Goal: Information Seeking & Learning: Find specific fact

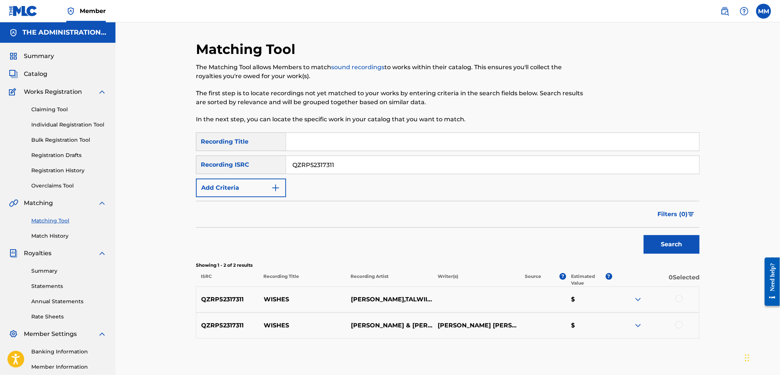
click at [725, 12] on img at bounding box center [724, 11] width 9 height 9
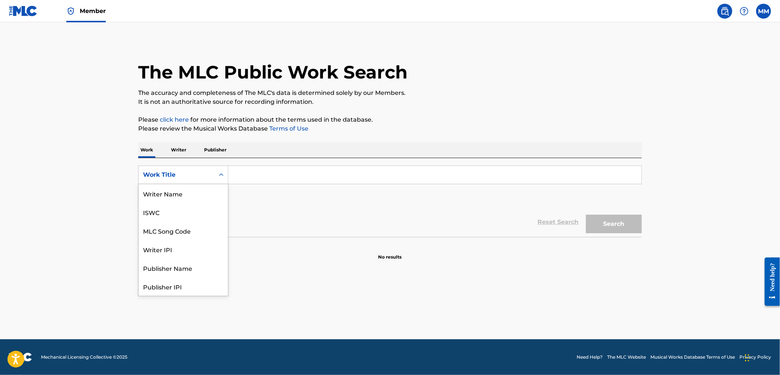
click at [210, 174] on div "Work Title" at bounding box center [177, 175] width 76 height 14
click at [250, 174] on input "Search Form" at bounding box center [434, 175] width 413 height 18
click at [212, 176] on div "Work Title" at bounding box center [177, 175] width 76 height 14
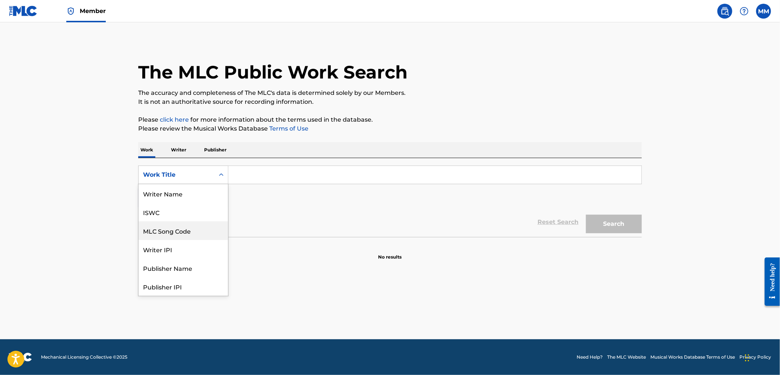
drag, startPoint x: 203, startPoint y: 230, endPoint x: 211, endPoint y: 225, distance: 9.6
click at [203, 230] on div "MLC Song Code" at bounding box center [183, 231] width 89 height 19
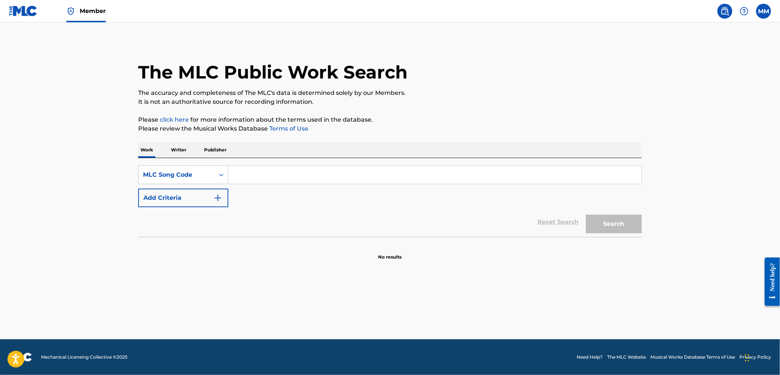
click at [267, 177] on input "Search Form" at bounding box center [434, 175] width 413 height 18
paste input "K1991M"
type input "K1991M"
click at [620, 231] on button "Search" at bounding box center [614, 224] width 56 height 19
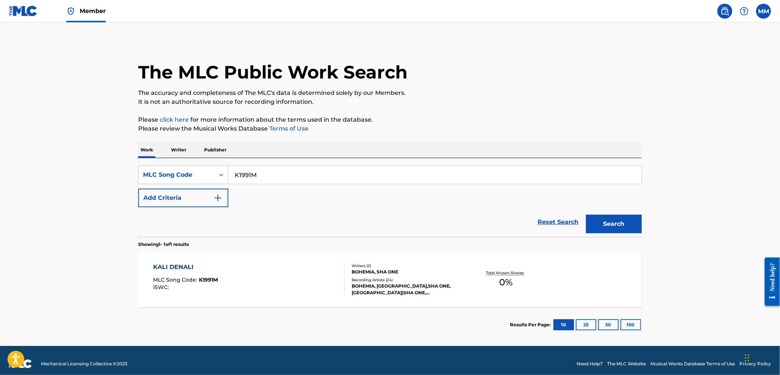
scroll to position [6, 0]
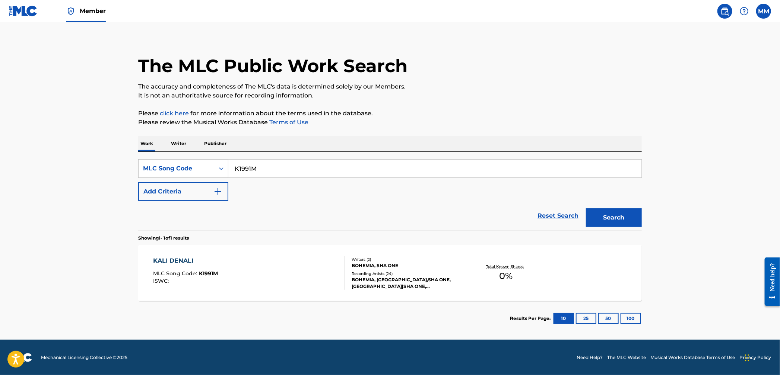
click at [250, 259] on div "KALI DENALI MLC Song Code : K1991M ISWC :" at bounding box center [248, 274] width 191 height 34
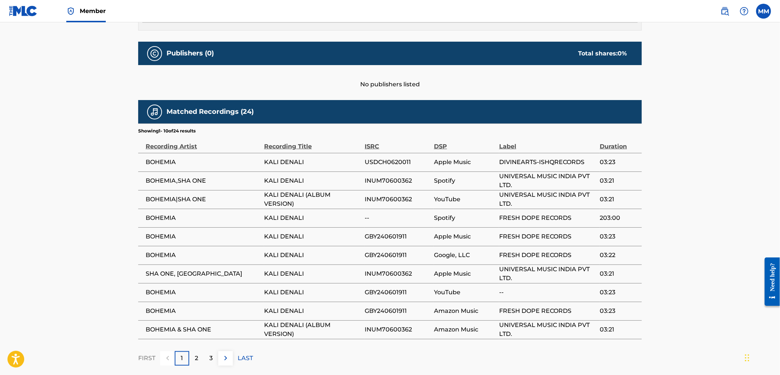
scroll to position [319, 0]
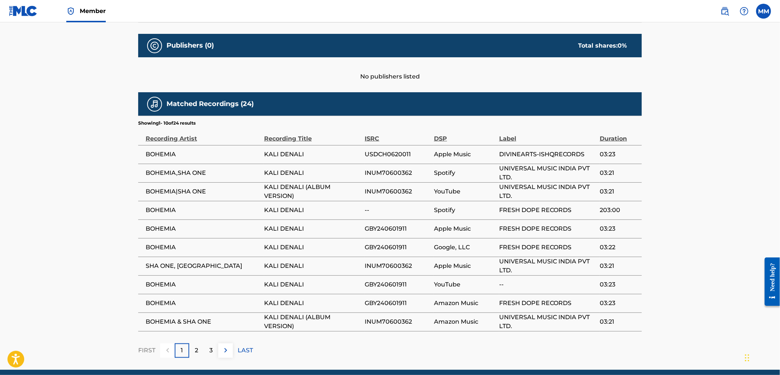
click at [389, 266] on span "INUM70600362" at bounding box center [398, 266] width 66 height 9
click at [390, 266] on span "INUM70600362" at bounding box center [398, 266] width 66 height 9
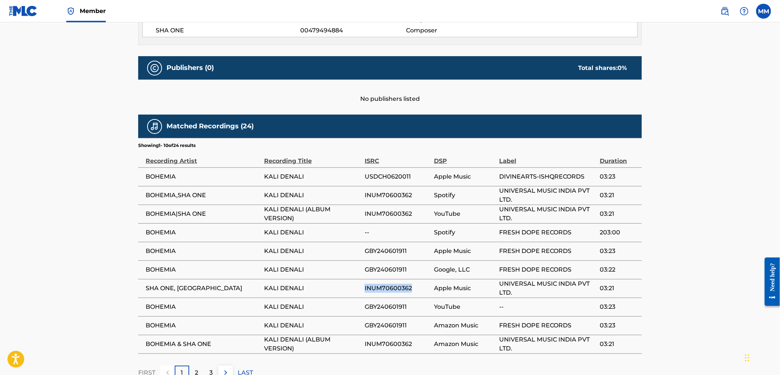
scroll to position [349, 0]
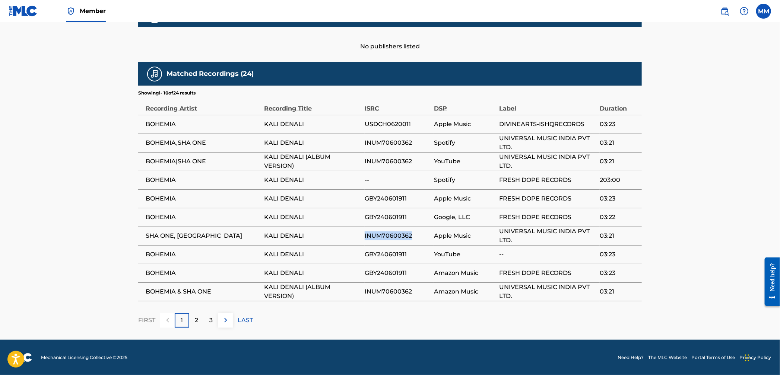
click at [393, 240] on span "INUM70600362" at bounding box center [398, 236] width 66 height 9
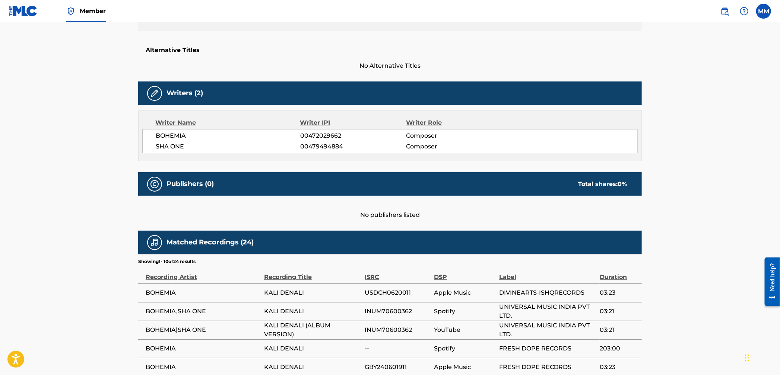
scroll to position [0, 0]
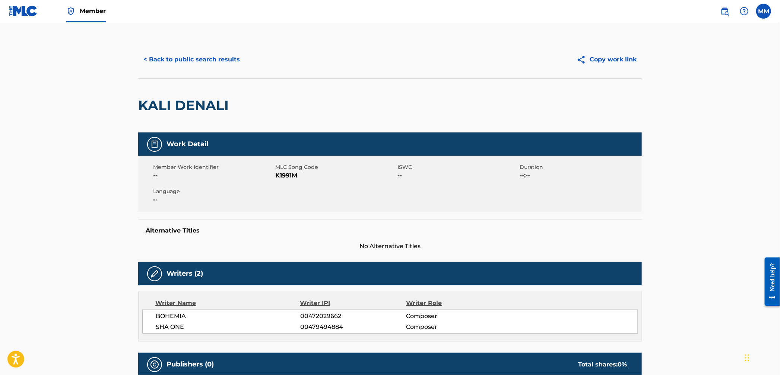
click at [173, 64] on button "< Back to public search results" at bounding box center [191, 59] width 107 height 19
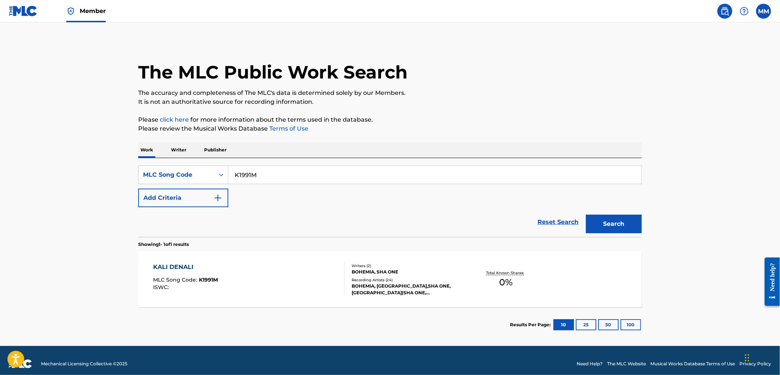
click at [19, 8] on img at bounding box center [23, 11] width 29 height 11
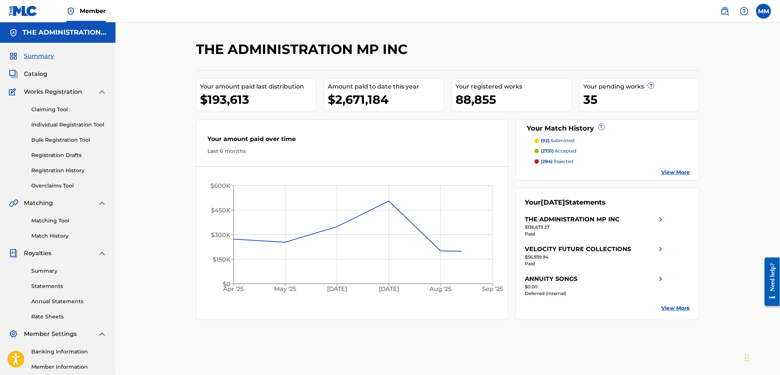
click at [57, 219] on link "Matching Tool" at bounding box center [68, 221] width 75 height 8
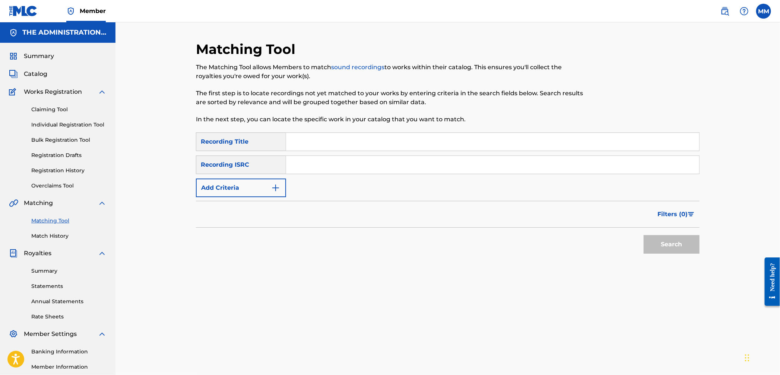
click at [333, 162] on input "Search Form" at bounding box center [492, 165] width 413 height 18
paste input "INUM70600362"
type input "INUM70600362"
click at [649, 250] on button "Search" at bounding box center [671, 244] width 56 height 19
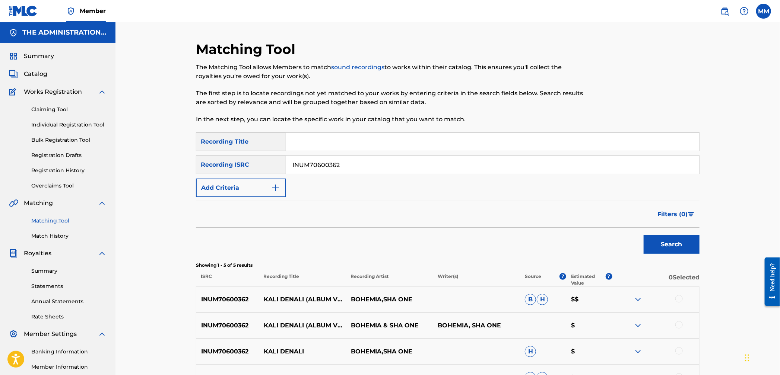
click at [51, 74] on div "Catalog" at bounding box center [58, 74] width 98 height 9
click at [45, 73] on span "Catalog" at bounding box center [35, 74] width 23 height 9
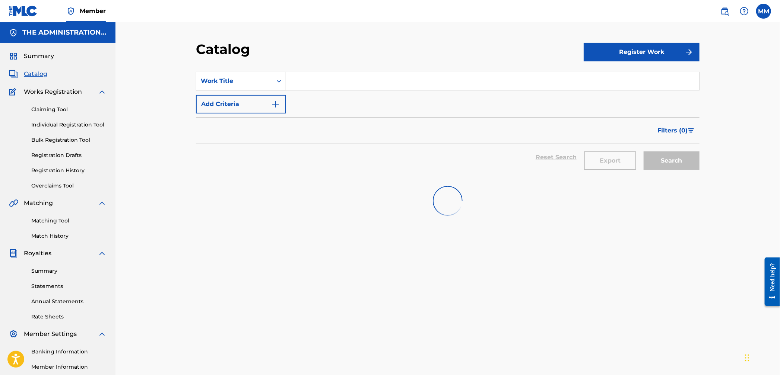
click at [269, 79] on div "Work Title" at bounding box center [234, 81] width 76 height 14
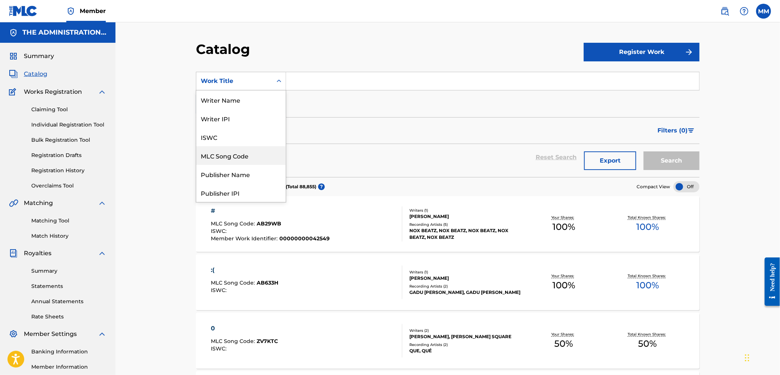
scroll to position [4, 0]
click at [243, 147] on div "MLC Song Code" at bounding box center [240, 152] width 89 height 19
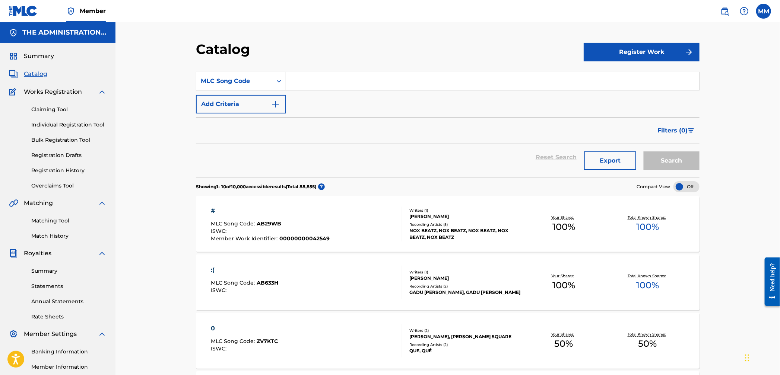
click at [307, 82] on input "Search Form" at bounding box center [492, 81] width 413 height 18
paste input "NG8HF2"
type input "NG8HF2"
click at [653, 163] on button "Search" at bounding box center [671, 161] width 56 height 19
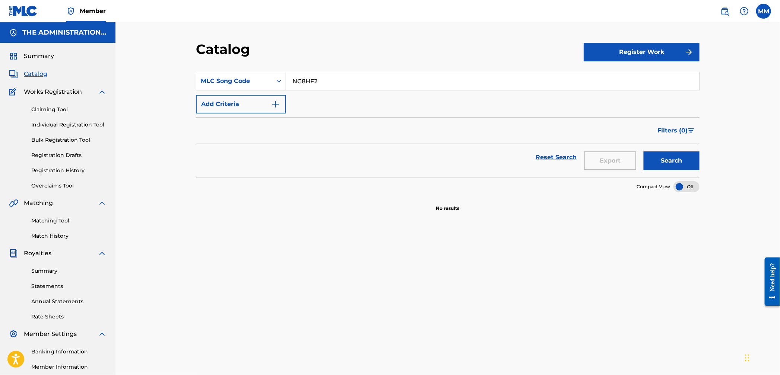
click at [727, 12] on img at bounding box center [724, 11] width 9 height 9
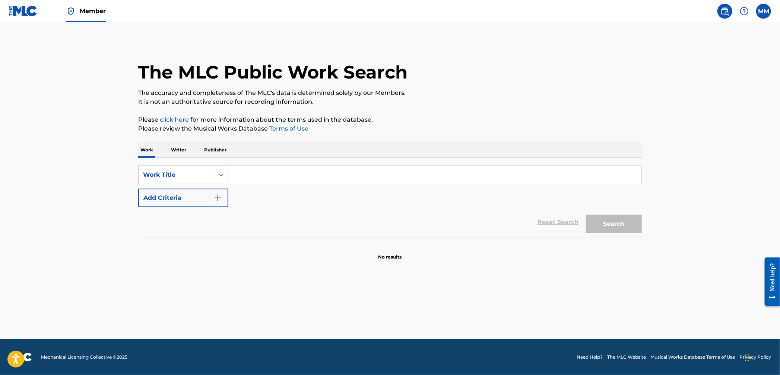
drag, startPoint x: 187, startPoint y: 170, endPoint x: 184, endPoint y: 181, distance: 11.7
click at [187, 171] on div "Work Title" at bounding box center [176, 175] width 67 height 9
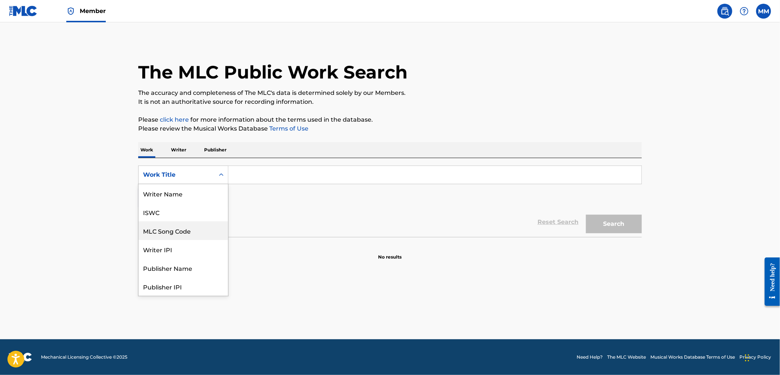
scroll to position [37, 0]
click at [186, 195] on div "MLC Song Code" at bounding box center [183, 193] width 89 height 19
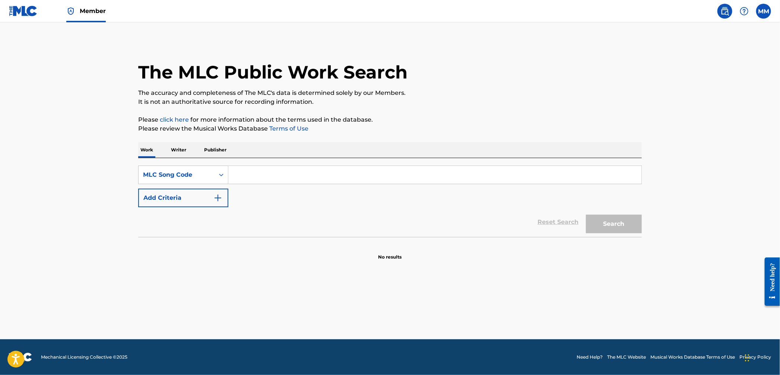
click at [236, 180] on input "Search Form" at bounding box center [434, 175] width 413 height 18
paste input "NG8HF2"
type input "NG8HF2"
drag, startPoint x: 600, startPoint y: 226, endPoint x: 585, endPoint y: 224, distance: 15.7
click at [600, 226] on button "Search" at bounding box center [614, 224] width 56 height 19
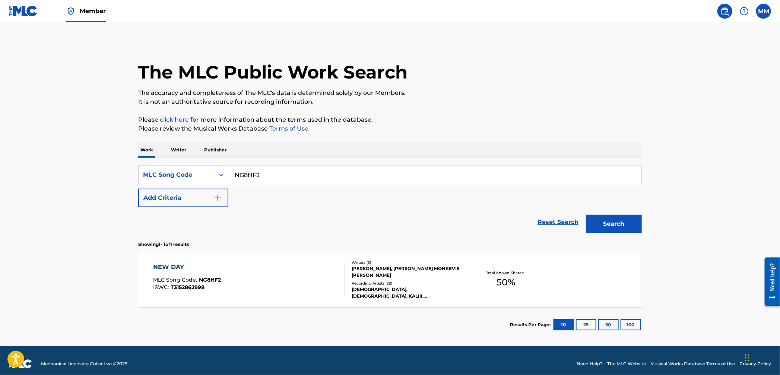
scroll to position [6, 0]
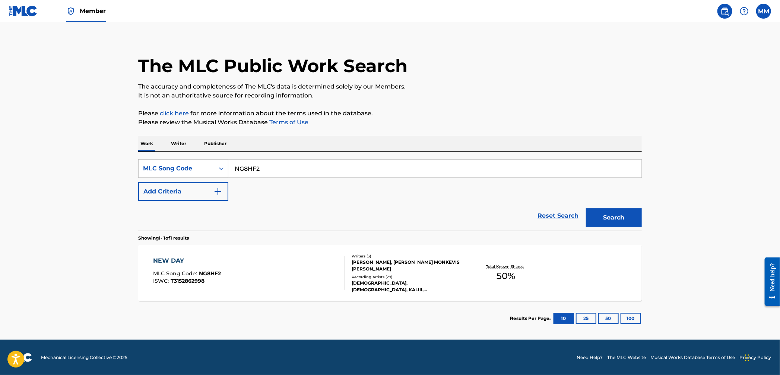
click at [330, 265] on div "NEW DAY MLC Song Code : NG8HF2 ISWC : T3152862998" at bounding box center [248, 274] width 191 height 34
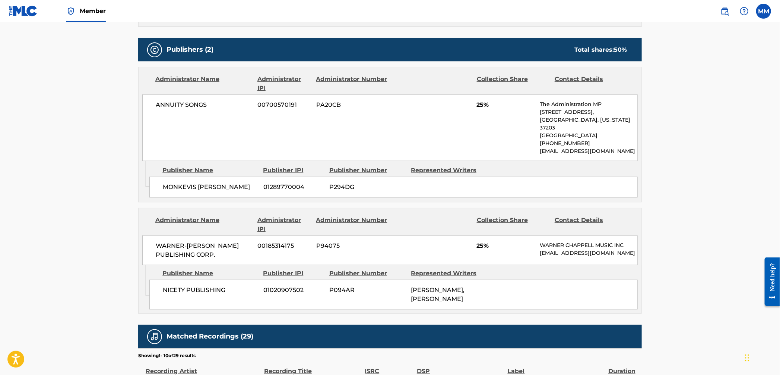
scroll to position [322, 0]
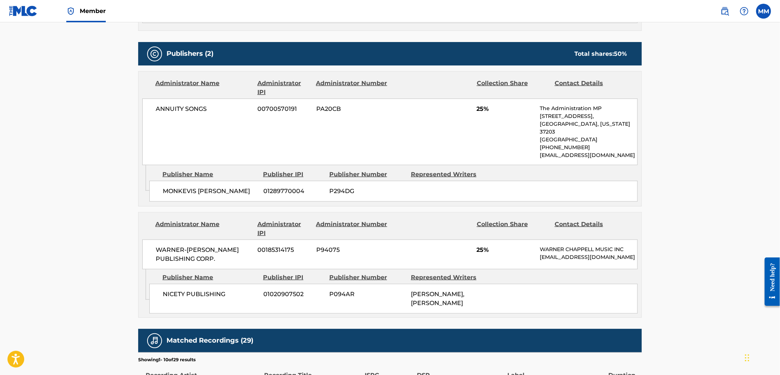
click at [237, 187] on span "MONKEVIS [PERSON_NAME]" at bounding box center [210, 191] width 95 height 9
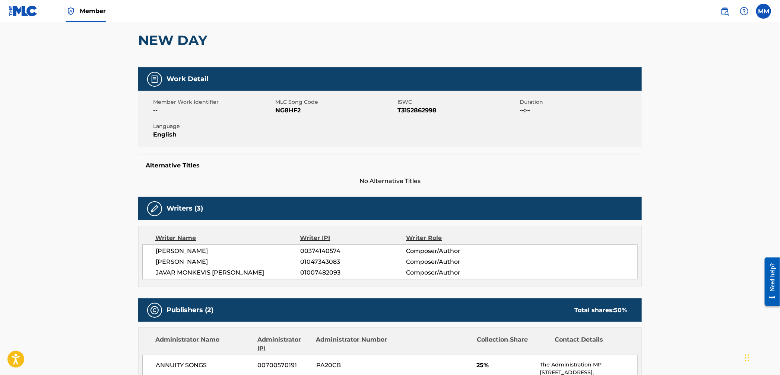
scroll to position [10, 0]
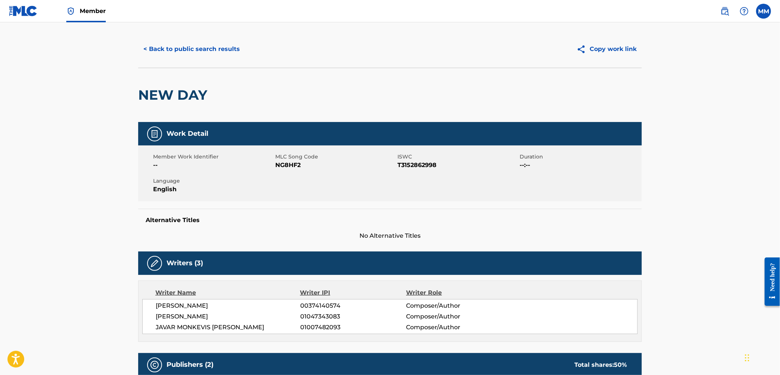
click at [286, 164] on span "NG8HF2" at bounding box center [335, 165] width 120 height 9
copy span "NG8HF2"
click at [190, 52] on button "< Back to public search results" at bounding box center [191, 49] width 107 height 19
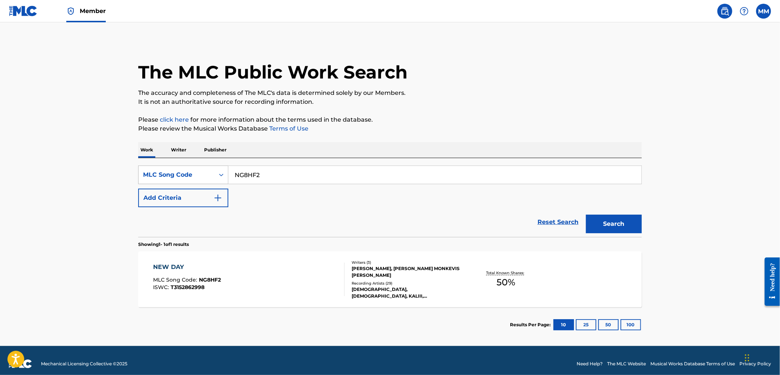
drag, startPoint x: 261, startPoint y: 174, endPoint x: 210, endPoint y: 168, distance: 51.7
click at [210, 168] on div "SearchWithCriteriaaadab648-1814-4958-97fd-a8e948b0df54 MLC Song Code NG8HF2" at bounding box center [389, 175] width 503 height 19
paste input "SC3M5Y"
type input "SC3M5Y"
drag, startPoint x: 603, startPoint y: 227, endPoint x: 600, endPoint y: 226, distance: 3.9
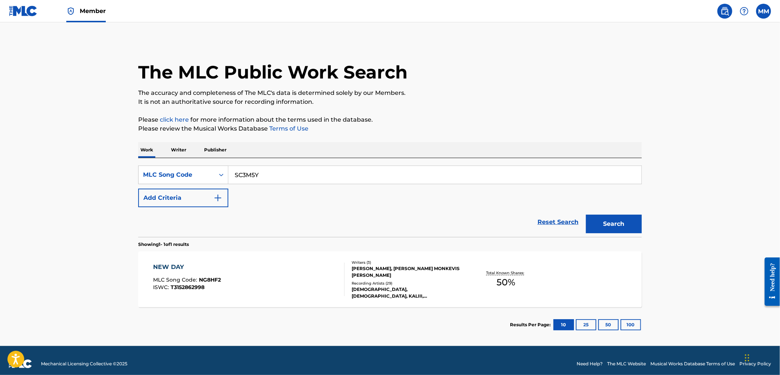
click at [603, 227] on button "Search" at bounding box center [614, 224] width 56 height 19
click at [300, 274] on div "SELFISH MLC Song Code : SC3M5Y ISWC : T3199005562" at bounding box center [248, 280] width 191 height 34
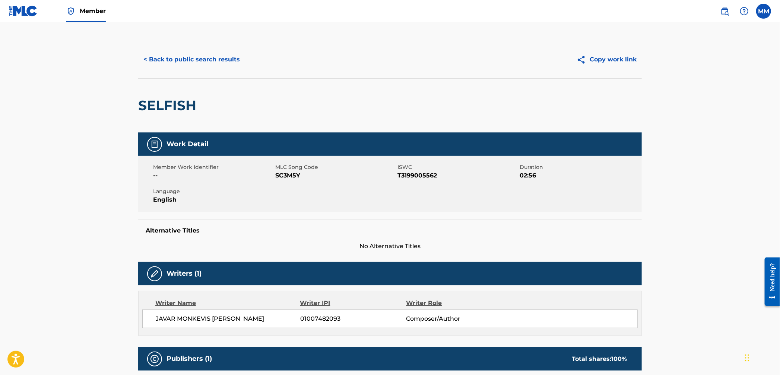
click at [181, 61] on button "< Back to public search results" at bounding box center [191, 59] width 107 height 19
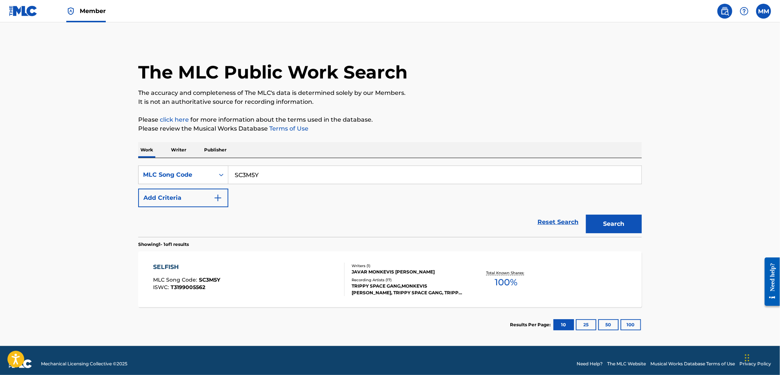
drag, startPoint x: 222, startPoint y: 172, endPoint x: 229, endPoint y: 203, distance: 32.1
click at [207, 171] on div "SearchWithCriteriaaadab648-1814-4958-97fd-a8e948b0df54 MLC Song Code SC3M5Y" at bounding box center [389, 175] width 503 height 19
paste input "1C1D0J"
type input "1C1D0J"
drag, startPoint x: 608, startPoint y: 225, endPoint x: 568, endPoint y: 229, distance: 40.0
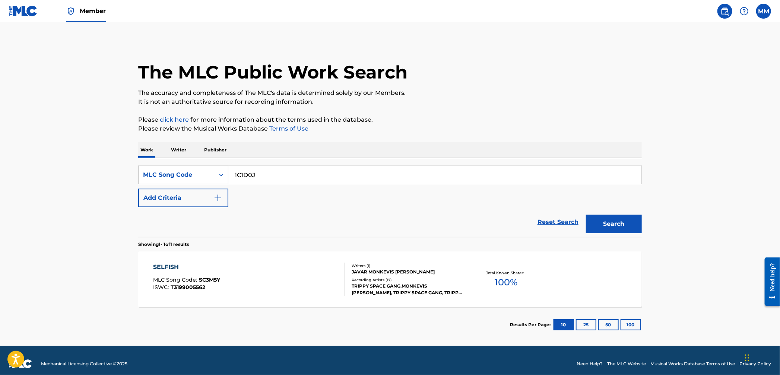
click at [608, 225] on button "Search" at bounding box center [614, 224] width 56 height 19
click at [271, 263] on div "1:32 (FREESTYLE) MLC Song Code : 1C1D0J ISWC : T3212757085" at bounding box center [248, 280] width 191 height 34
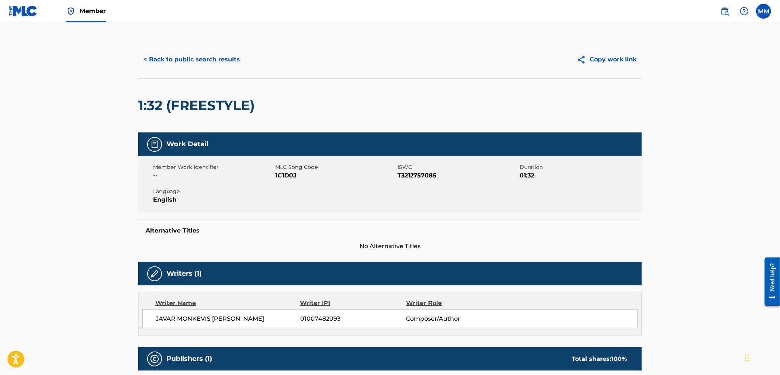
click at [166, 60] on button "< Back to public search results" at bounding box center [191, 59] width 107 height 19
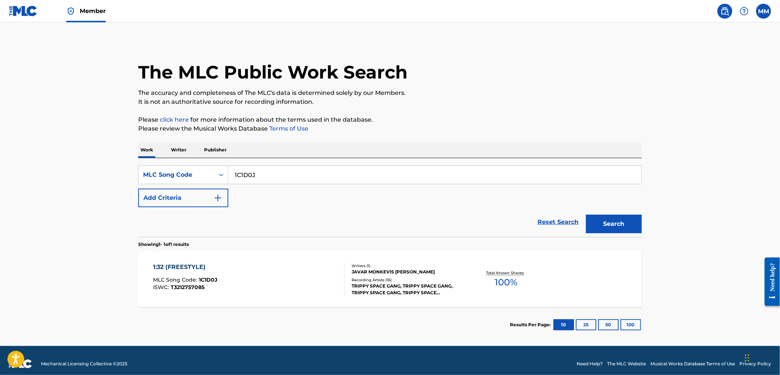
drag, startPoint x: 261, startPoint y: 178, endPoint x: 179, endPoint y: 161, distance: 82.8
click at [179, 161] on div "SearchWithCriteriaaadab648-1814-4958-97fd-a8e948b0df54 MLC Song Code 1C1D0J Add…" at bounding box center [389, 197] width 503 height 79
paste input "CC137S"
type input "CC137S"
click at [629, 225] on button "Search" at bounding box center [614, 224] width 56 height 19
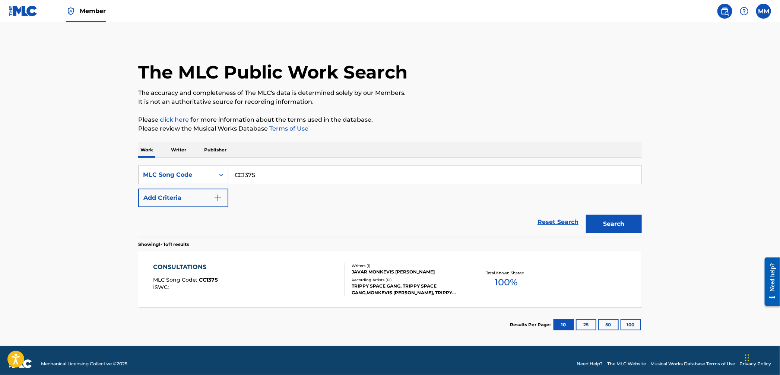
click at [264, 272] on div "CONSULTATIONS MLC Song Code : CC137S ISWC :" at bounding box center [248, 280] width 191 height 34
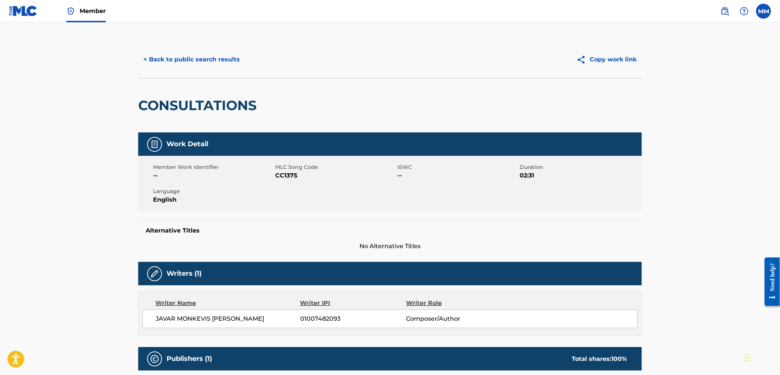
click at [211, 66] on button "< Back to public search results" at bounding box center [191, 59] width 107 height 19
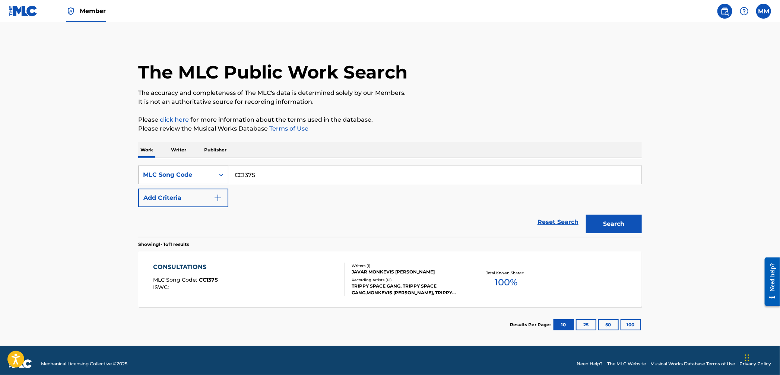
drag, startPoint x: 317, startPoint y: 176, endPoint x: 193, endPoint y: 174, distance: 124.4
click at [184, 172] on div "SearchWithCriteriaaadab648-1814-4958-97fd-a8e948b0df54 MLC Song Code CC137S" at bounding box center [389, 175] width 503 height 19
paste input "BD3IQF"
type input "BD3IQF"
click at [610, 236] on div "Search" at bounding box center [612, 222] width 60 height 30
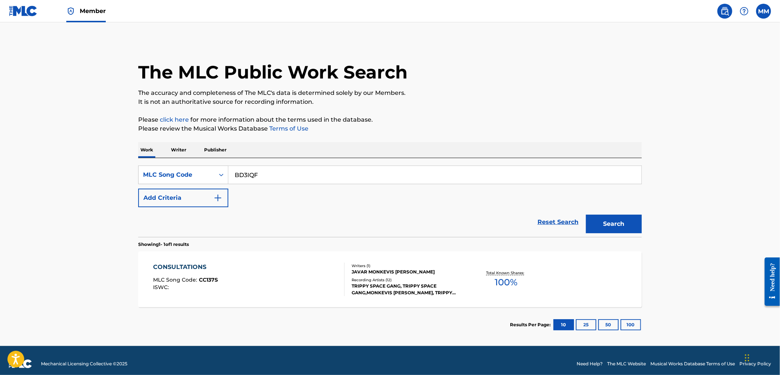
click at [608, 229] on button "Search" at bounding box center [614, 224] width 56 height 19
click at [315, 286] on div "BEND IT OVER MLC Song Code : BD3IQF ISWC :" at bounding box center [248, 280] width 191 height 34
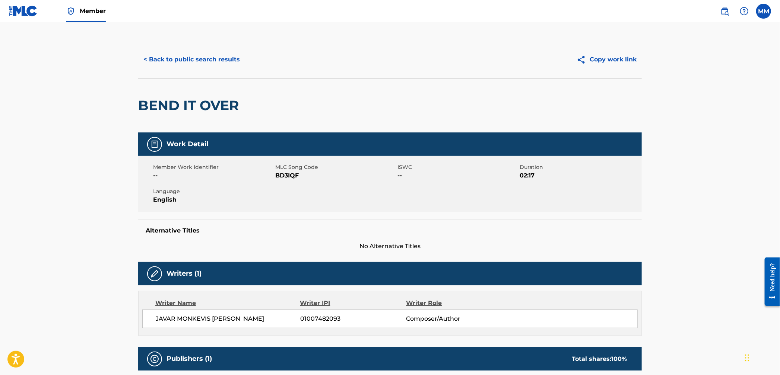
click at [205, 58] on button "< Back to public search results" at bounding box center [191, 59] width 107 height 19
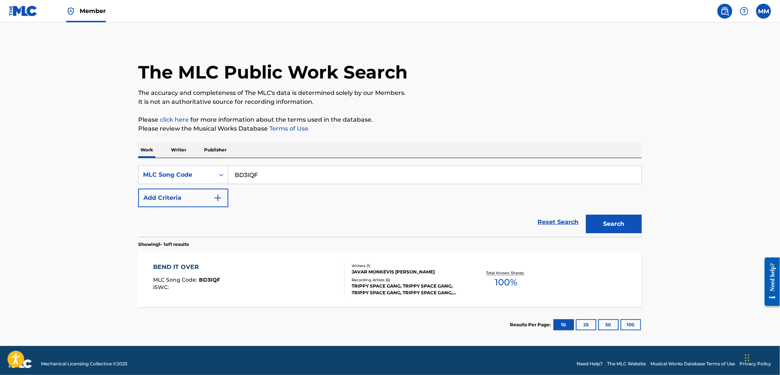
drag, startPoint x: 264, startPoint y: 178, endPoint x: 181, endPoint y: 163, distance: 83.7
click at [186, 163] on div "SearchWithCriteriaaadab648-1814-4958-97fd-a8e948b0df54 MLC Song Code BD3IQF Add…" at bounding box center [389, 197] width 503 height 79
paste input "IG6AGS"
type input "IG6AGS"
drag, startPoint x: 614, startPoint y: 222, endPoint x: 606, endPoint y: 219, distance: 8.0
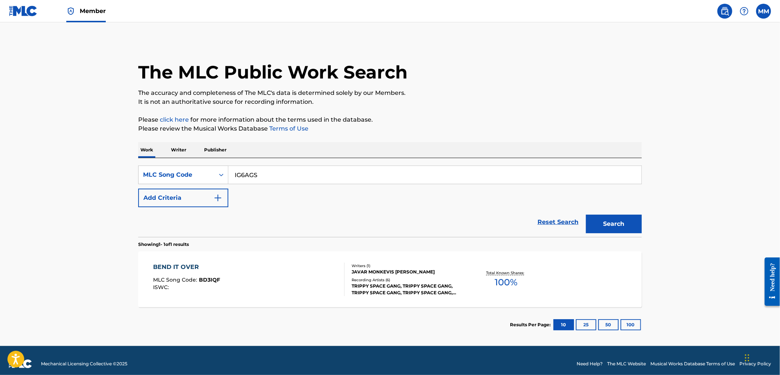
click at [614, 222] on button "Search" at bounding box center [614, 224] width 56 height 19
click at [319, 258] on div "I WON’T AFFLICT ME MLC Song Code : IG6AGS ISWC : Writers ( 1 ) [DEMOGRAPHIC_DAT…" at bounding box center [389, 280] width 503 height 56
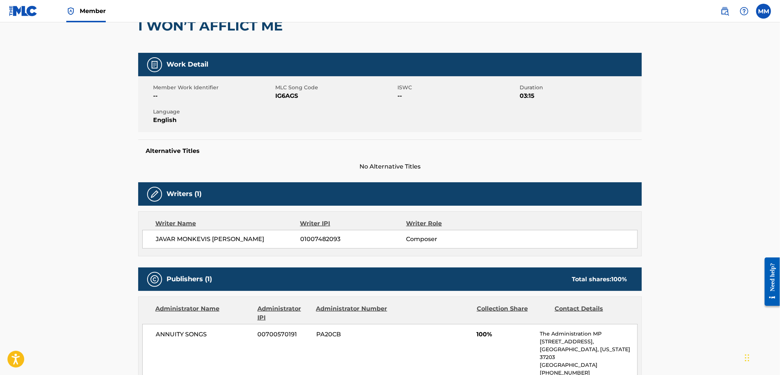
scroll to position [12, 0]
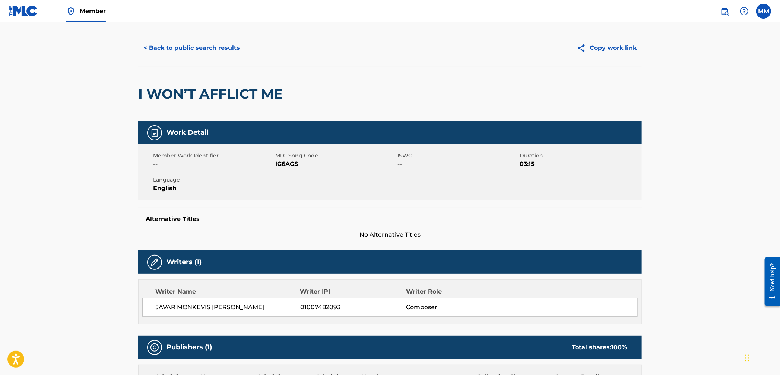
click at [217, 49] on button "< Back to public search results" at bounding box center [191, 48] width 107 height 19
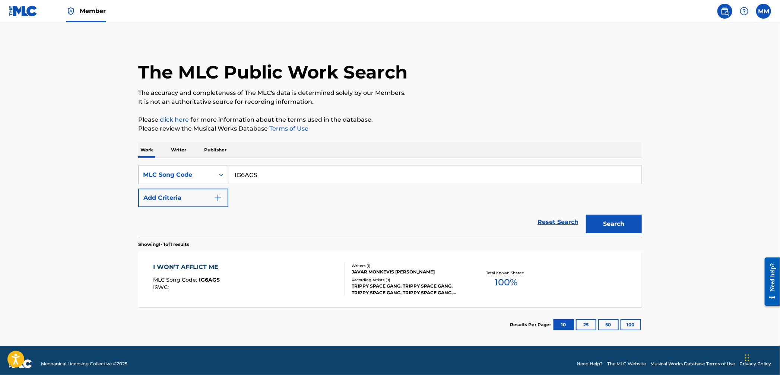
drag, startPoint x: 286, startPoint y: 175, endPoint x: 181, endPoint y: 166, distance: 105.8
click at [174, 161] on div "SearchWithCriteriaaadab648-1814-4958-97fd-a8e948b0df54 MLC Song Code IG6AGS Add…" at bounding box center [389, 197] width 503 height 79
paste input "BC35QY"
click at [620, 229] on button "Search" at bounding box center [614, 224] width 56 height 19
click at [204, 163] on div "SearchWithCriteriaaadab648-1814-4958-97fd-a8e948b0df54 MLC Song Code BC35QY Add…" at bounding box center [389, 197] width 503 height 79
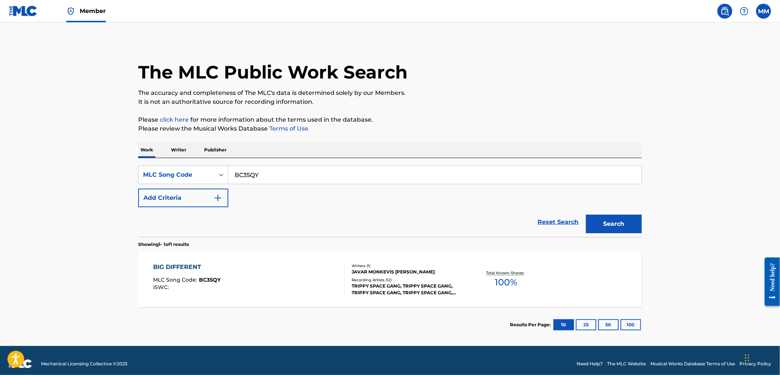
paste input "E3CXR"
type input "BE3CXR"
click at [629, 226] on button "Search" at bounding box center [614, 224] width 56 height 19
click at [279, 261] on div "BRIGHTON RD MLC Song Code : BE3CXR ISWC : Writers ( 1 ) [DEMOGRAPHIC_DATA] MONK…" at bounding box center [389, 280] width 503 height 56
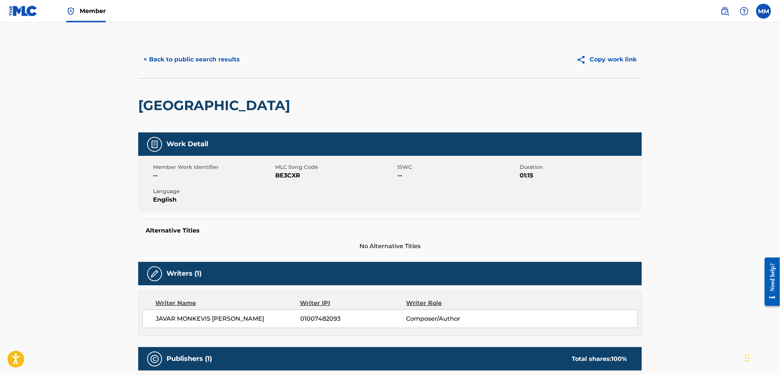
click at [212, 63] on button "< Back to public search results" at bounding box center [191, 59] width 107 height 19
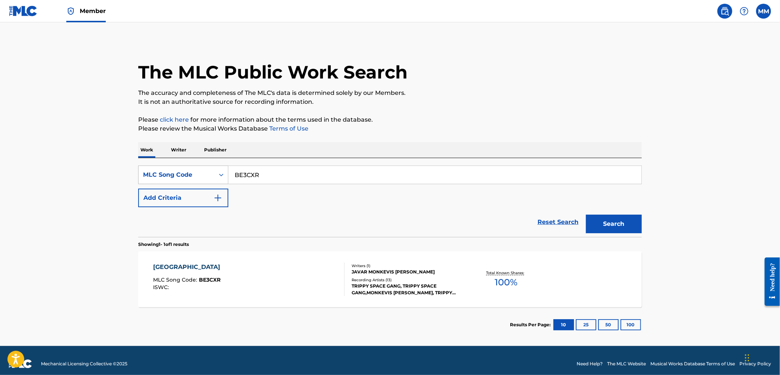
drag, startPoint x: 282, startPoint y: 171, endPoint x: 214, endPoint y: 169, distance: 67.4
click at [213, 169] on div "SearchWithCriteriaaadab648-1814-4958-97fd-a8e948b0df54 MLC Song Code BE3CXR" at bounding box center [389, 175] width 503 height 19
drag, startPoint x: 293, startPoint y: 183, endPoint x: 166, endPoint y: 158, distance: 129.4
click at [166, 158] on div "SearchWithCriteriaaadab648-1814-4958-97fd-a8e948b0df54 MLC Song Code BE3CXR Add…" at bounding box center [389, 197] width 503 height 79
paste input "MR6WY2"
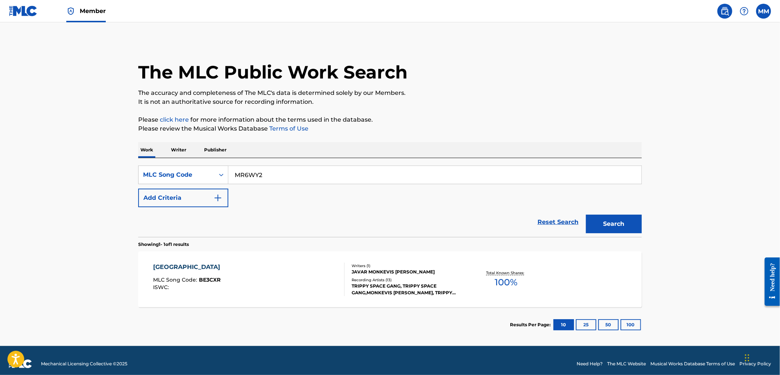
type input "MR6WY2"
click at [601, 233] on div "Search" at bounding box center [612, 222] width 60 height 30
drag, startPoint x: 600, startPoint y: 232, endPoint x: 587, endPoint y: 230, distance: 13.2
click at [599, 232] on button "Search" at bounding box center [614, 224] width 56 height 19
click at [288, 262] on div "MOB’S MLC Song Code : MR6WY2 ISWC : Writers ( 1 ) [DEMOGRAPHIC_DATA] MONKEVIS […" at bounding box center [389, 280] width 503 height 56
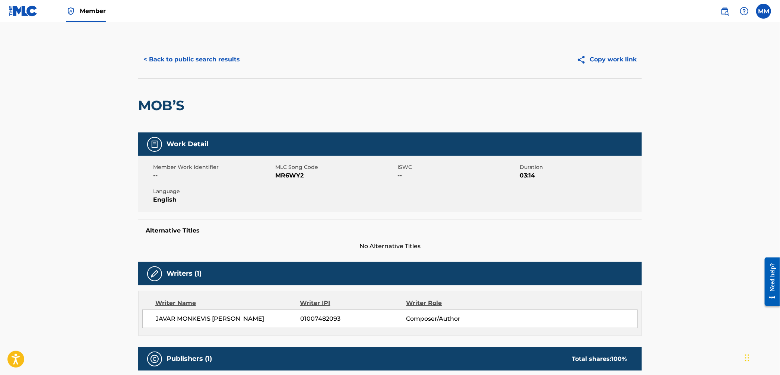
click at [184, 63] on button "< Back to public search results" at bounding box center [191, 59] width 107 height 19
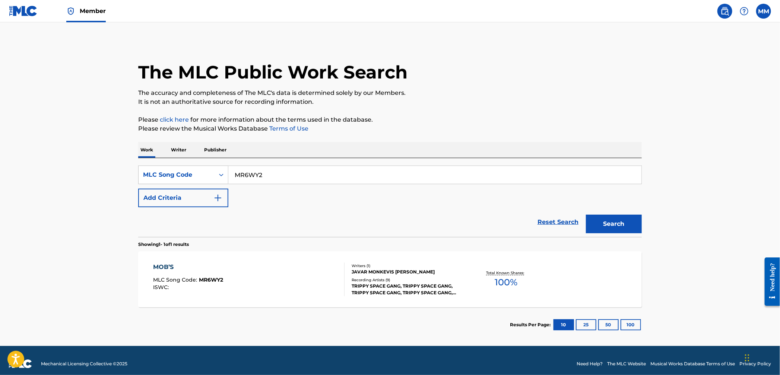
drag, startPoint x: 288, startPoint y: 179, endPoint x: 174, endPoint y: 164, distance: 115.7
click at [174, 164] on div "SearchWithCriteriaaadab648-1814-4958-97fd-a8e948b0df54 MLC Song Code MR6WY2 Add…" at bounding box center [389, 197] width 503 height 79
paste input "N79SC8"
type input "N79SC8"
click at [631, 224] on button "Search" at bounding box center [614, 224] width 56 height 19
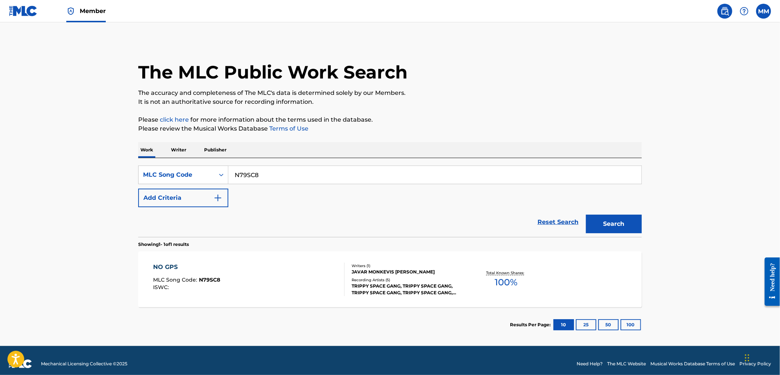
click at [247, 271] on div "NO GPS MLC Song Code : N79SC8 ISWC :" at bounding box center [248, 280] width 191 height 34
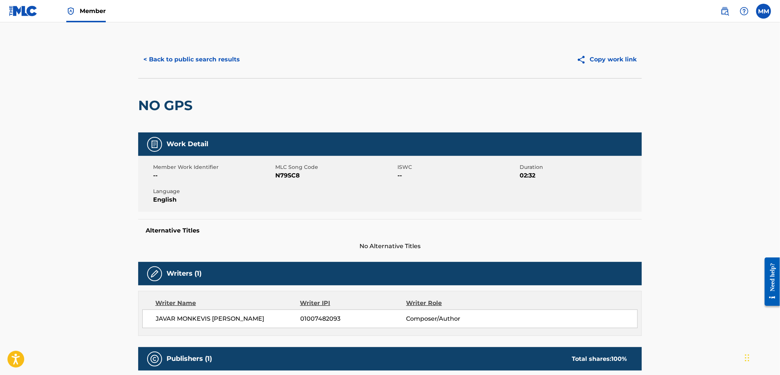
click at [170, 58] on button "< Back to public search results" at bounding box center [191, 59] width 107 height 19
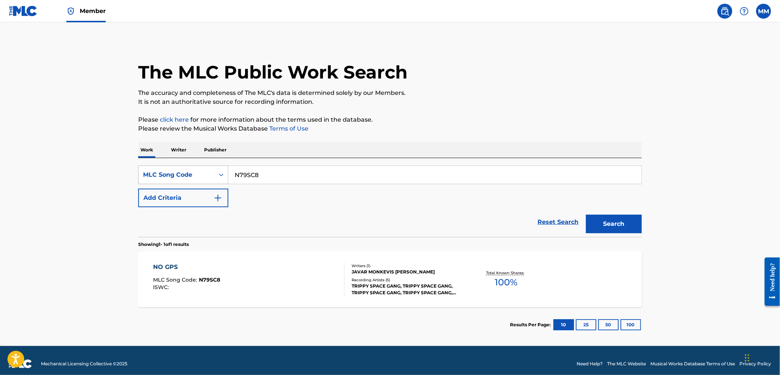
drag, startPoint x: 266, startPoint y: 175, endPoint x: 198, endPoint y: 167, distance: 68.2
click at [202, 167] on div "SearchWithCriteriaaadab648-1814-4958-97fd-a8e948b0df54 MLC Song Code N79SC8" at bounding box center [389, 175] width 503 height 19
paste input "FA9Z7H"
type input "FA9Z7H"
click at [610, 221] on button "Search" at bounding box center [614, 224] width 56 height 19
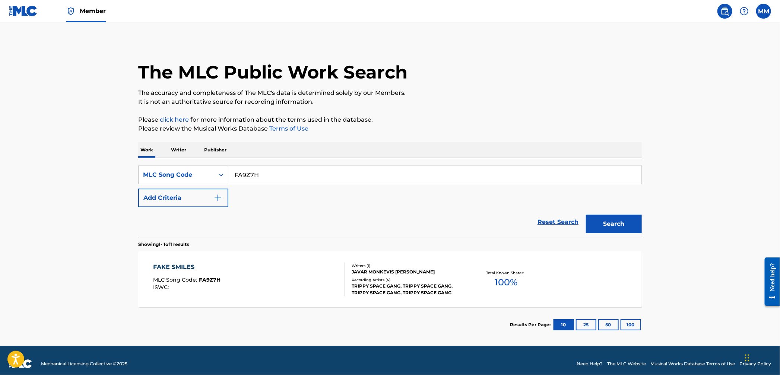
click at [301, 272] on div "FAKE SMILES MLC Song Code : FA9Z7H ISWC :" at bounding box center [248, 280] width 191 height 34
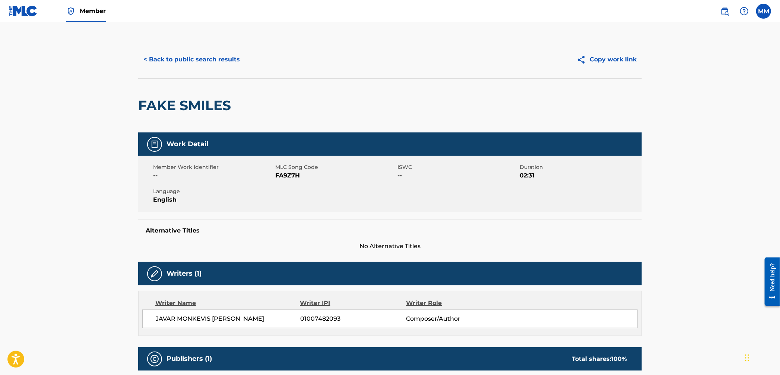
click at [154, 63] on button "< Back to public search results" at bounding box center [191, 59] width 107 height 19
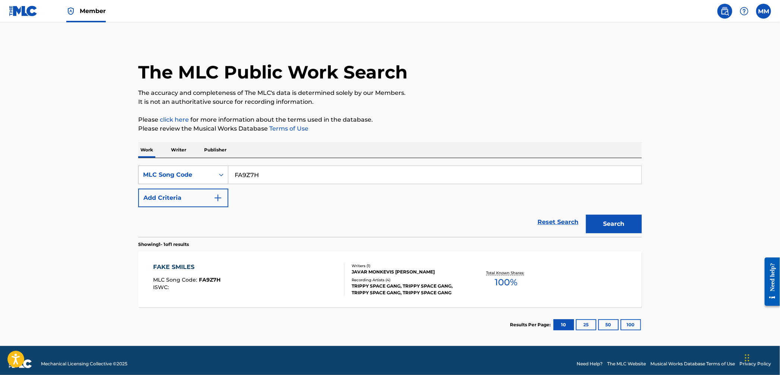
drag, startPoint x: 264, startPoint y: 177, endPoint x: 201, endPoint y: 166, distance: 63.8
click at [202, 166] on div "SearchWithCriteriaaadab648-1814-4958-97fd-a8e948b0df54 MLC Song Code FA9Z7H" at bounding box center [389, 175] width 503 height 19
paste input "RO011C"
type input "RO011C"
drag, startPoint x: 601, startPoint y: 217, endPoint x: 592, endPoint y: 220, distance: 10.2
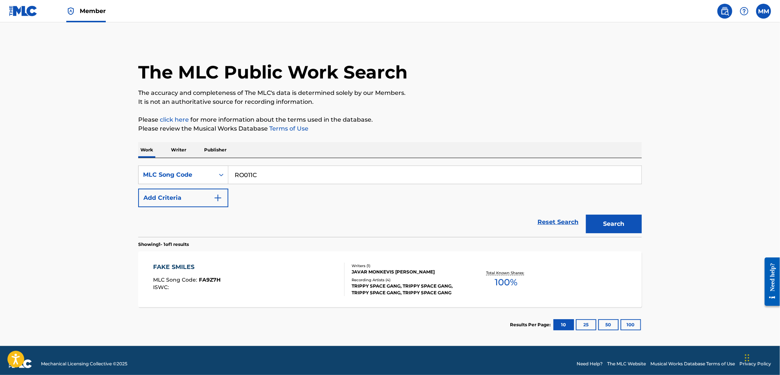
click at [600, 217] on button "Search" at bounding box center [614, 224] width 56 height 19
click at [256, 287] on div "RISE MLC Song Code : RO011C ISWC :" at bounding box center [248, 280] width 191 height 34
